Goal: Task Accomplishment & Management: Use online tool/utility

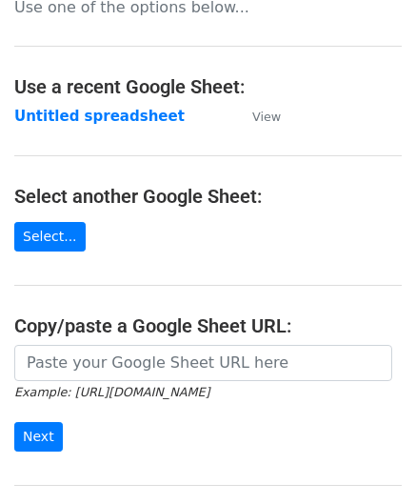
scroll to position [190, 0]
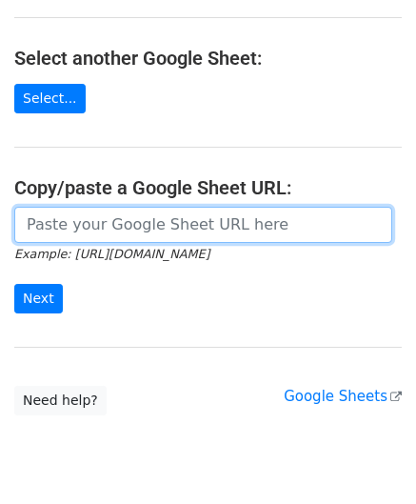
click at [99, 220] on input "url" at bounding box center [203, 225] width 378 height 36
paste input "https://docs.google.com/spreadsheets/d/1JxWc_IuGM-tCcrKy-Pi0kyzrO0st5XKSa53XwEa…"
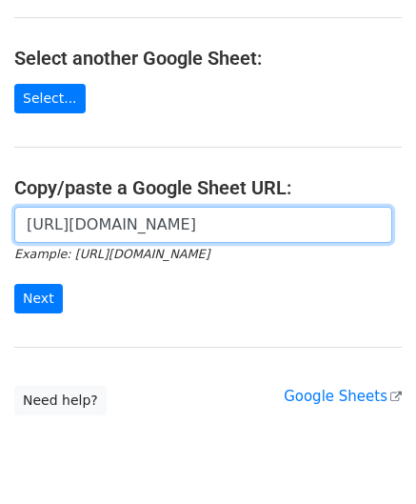
scroll to position [0, 396]
type input "https://docs.google.com/spreadsheets/d/1JxWc_IuGM-tCcrKy-Pi0kyzrO0st5XKSa53XwEa…"
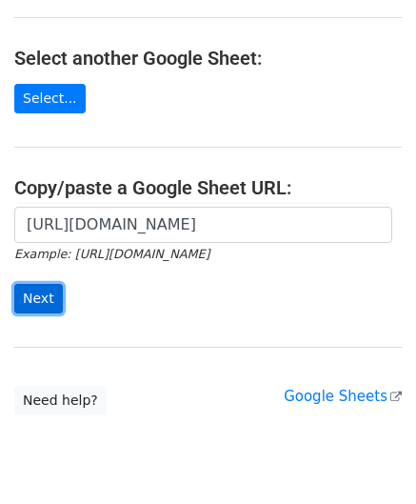
click at [42, 287] on input "Next" at bounding box center [38, 299] width 49 height 30
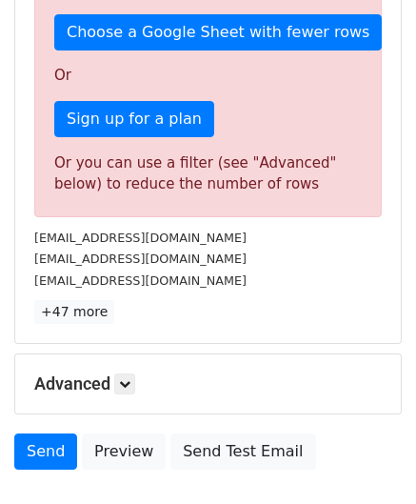
scroll to position [643, 0]
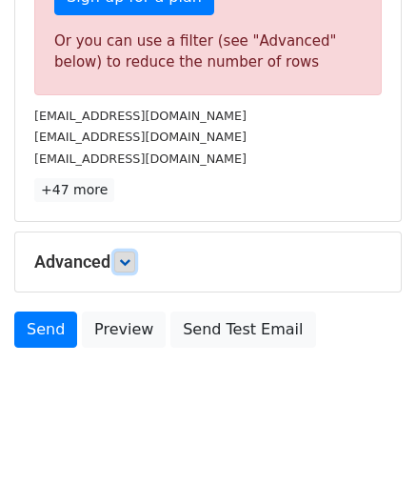
click at [131, 264] on link at bounding box center [124, 261] width 21 height 21
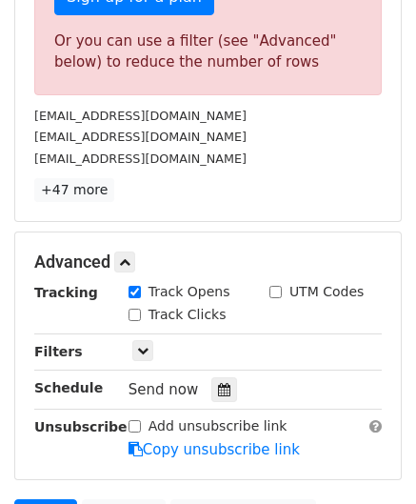
drag, startPoint x: 214, startPoint y: 389, endPoint x: 212, endPoint y: 369, distance: 20.1
click at [218, 390] on icon at bounding box center [224, 389] width 12 height 13
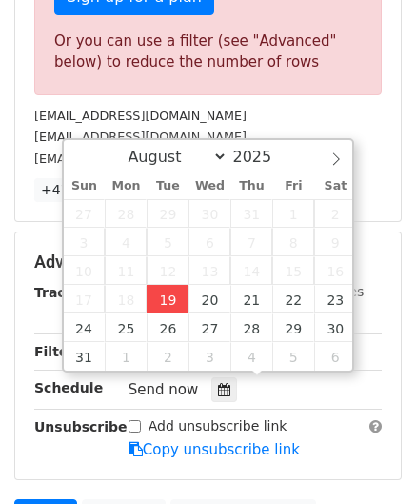
type input "[DATE] 12:00"
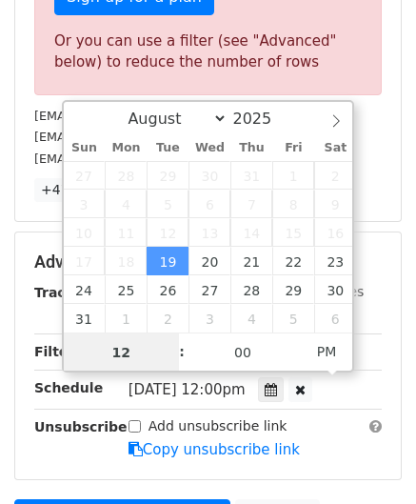
paste input "3"
type input "3"
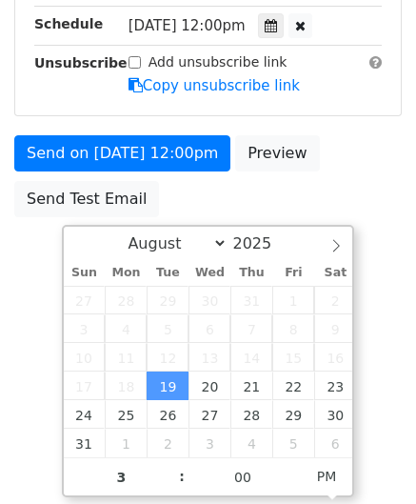
type input "[DATE] 15:00"
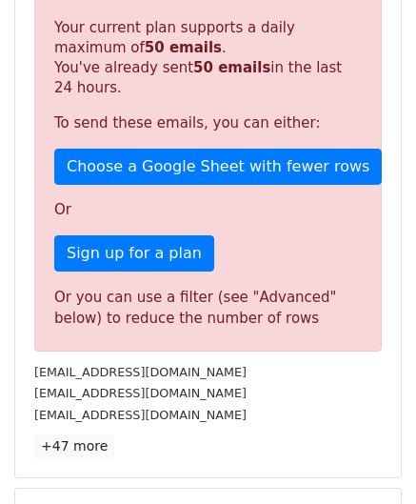
scroll to position [873, 0]
